Goal: Task Accomplishment & Management: Use online tool/utility

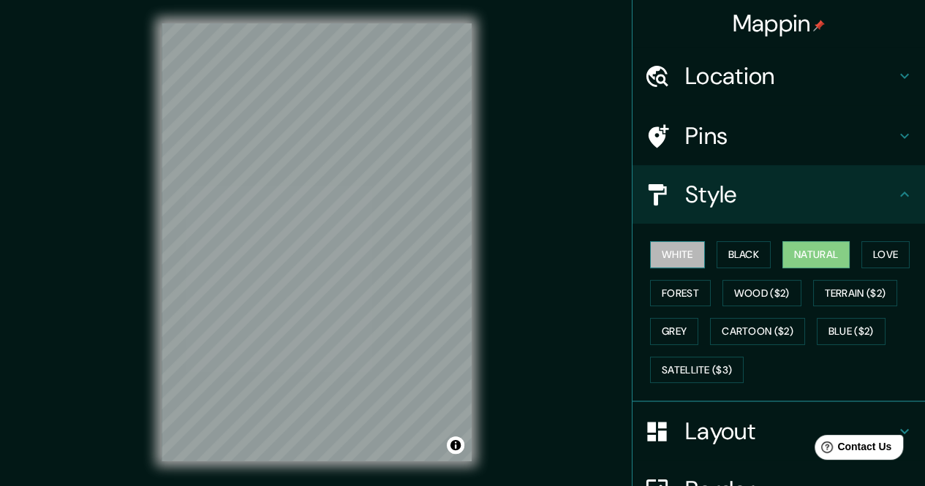
click at [653, 255] on button "White" at bounding box center [677, 254] width 55 height 27
click at [719, 251] on button "Black" at bounding box center [744, 254] width 55 height 27
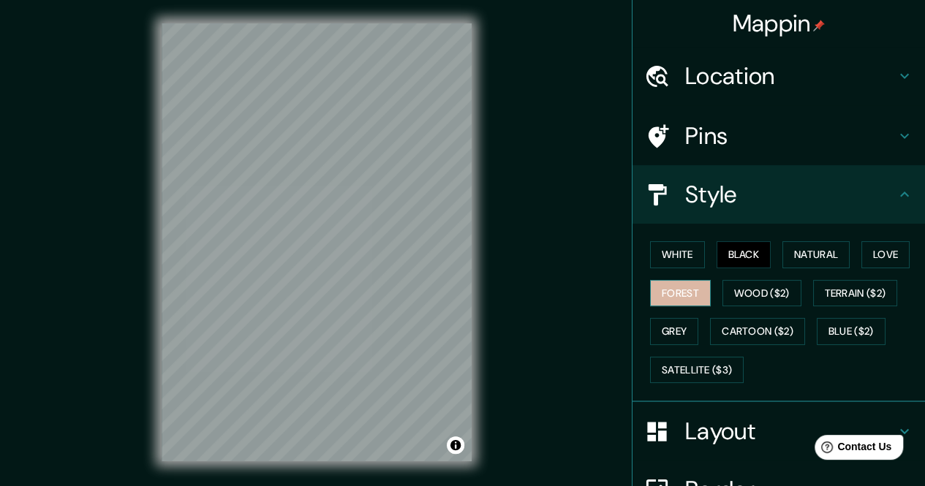
click at [661, 290] on button "Forest" at bounding box center [680, 293] width 61 height 27
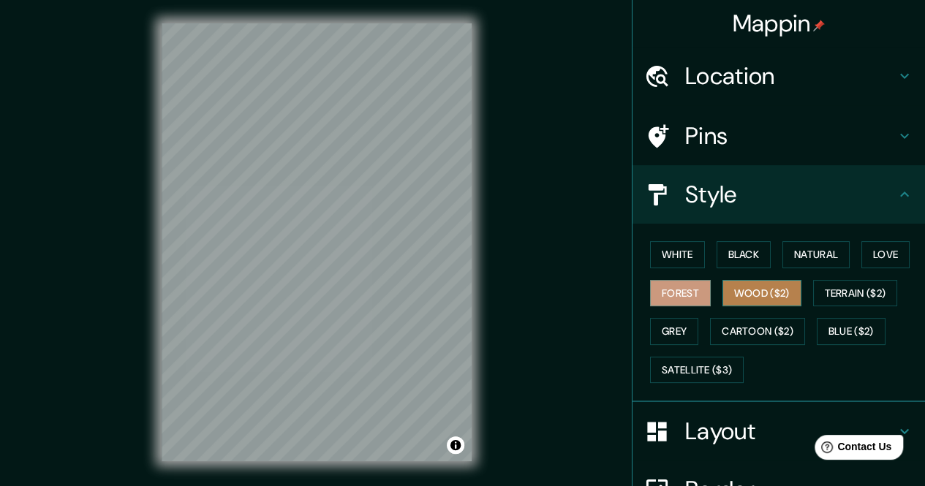
click at [732, 292] on button "Wood ($2)" at bounding box center [762, 293] width 79 height 27
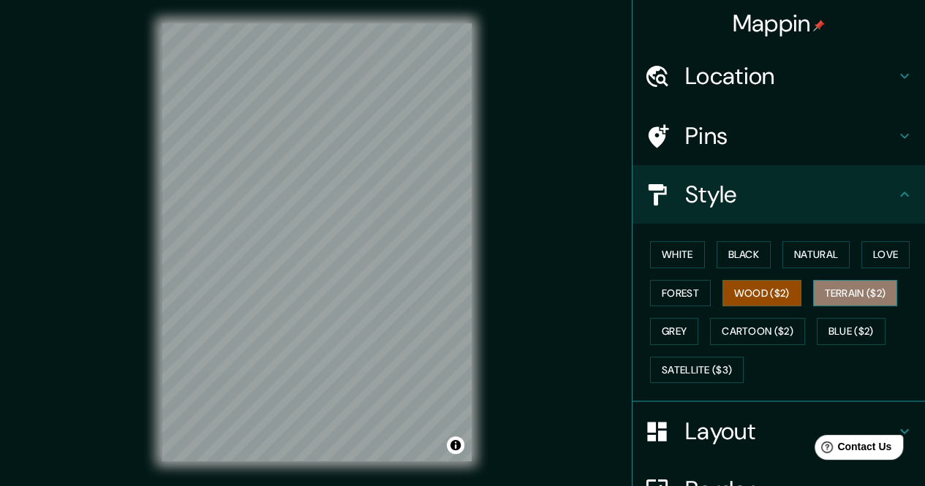
click at [837, 292] on button "Terrain ($2)" at bounding box center [856, 293] width 85 height 27
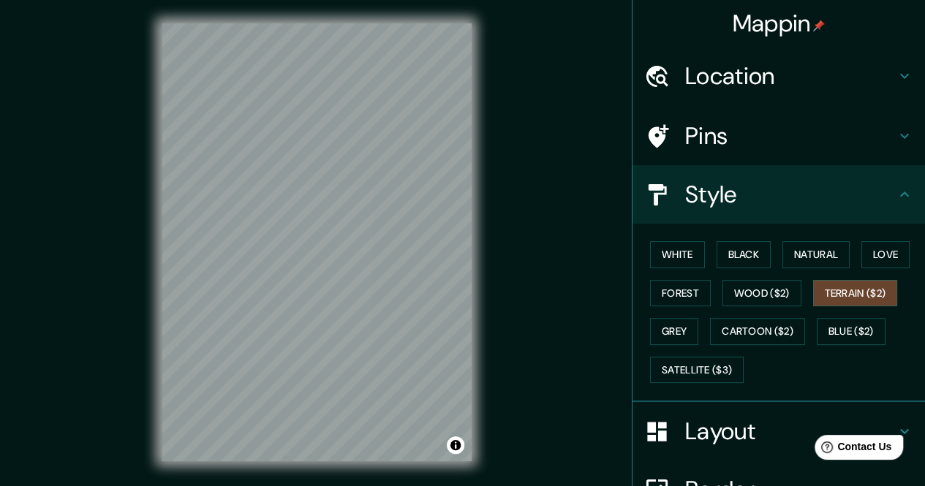
click at [694, 336] on div "White Black Natural Love Forest Wood ($2) Terrain ($2) Grey Cartoon ($2) Blue (…" at bounding box center [785, 313] width 281 height 154
click at [670, 334] on button "Grey" at bounding box center [674, 331] width 48 height 27
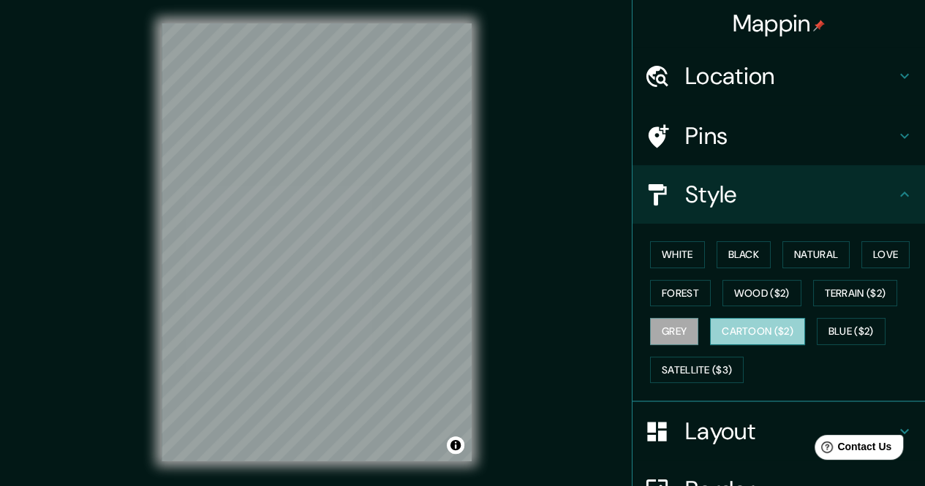
click at [734, 331] on button "Cartoon ($2)" at bounding box center [757, 331] width 95 height 27
drag, startPoint x: 838, startPoint y: 328, endPoint x: 752, endPoint y: 340, distance: 87.1
click at [838, 330] on button "Blue ($2)" at bounding box center [851, 331] width 69 height 27
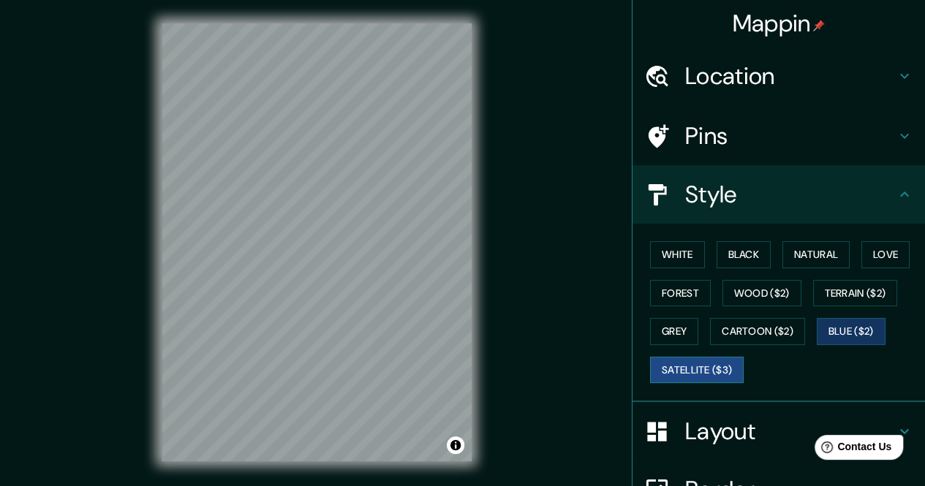
click at [687, 365] on button "Satellite ($3)" at bounding box center [697, 370] width 94 height 27
click at [751, 251] on button "Black" at bounding box center [744, 254] width 55 height 27
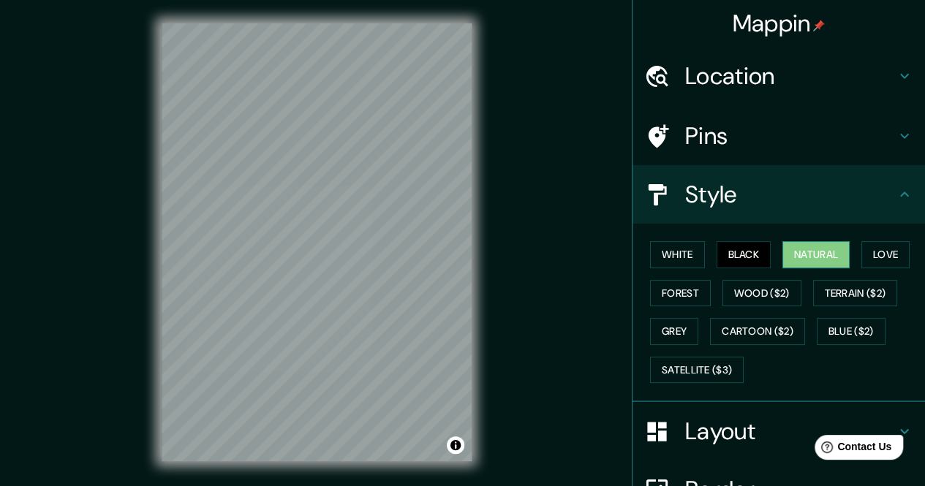
click at [786, 254] on button "Natural" at bounding box center [816, 254] width 67 height 27
